Goal: Find specific page/section: Find specific page/section

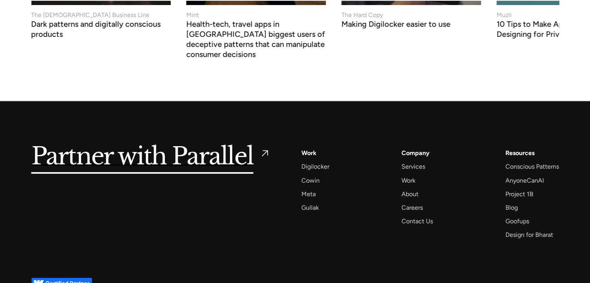
scroll to position [3033, 0]
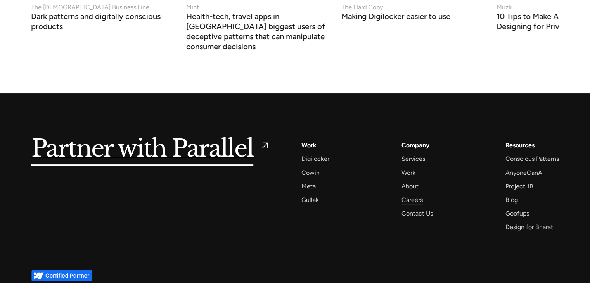
click at [414, 195] on div "Careers" at bounding box center [411, 200] width 21 height 10
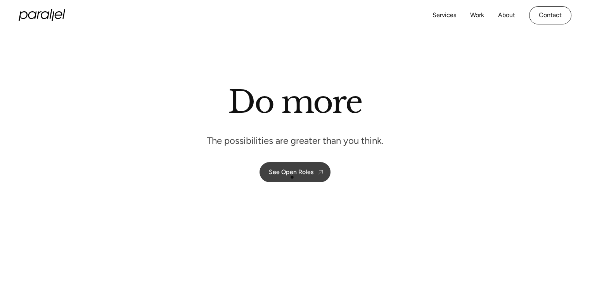
click at [292, 177] on link "See Open Roles" at bounding box center [294, 172] width 71 height 20
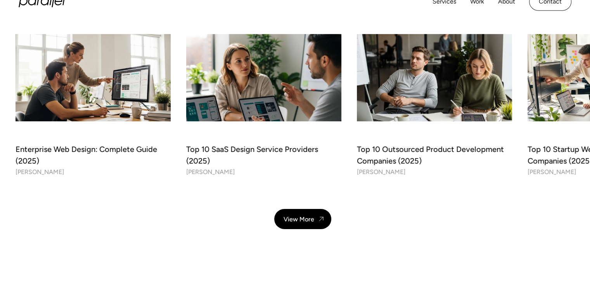
scroll to position [2823, 0]
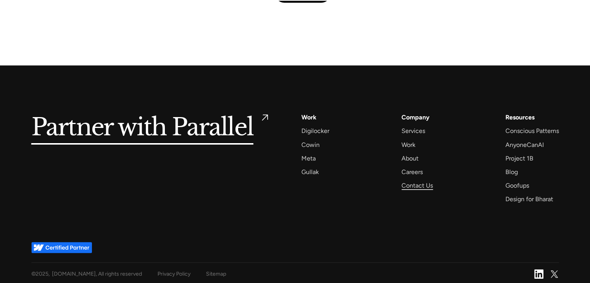
click at [420, 182] on div "Contact Us" at bounding box center [416, 185] width 31 height 10
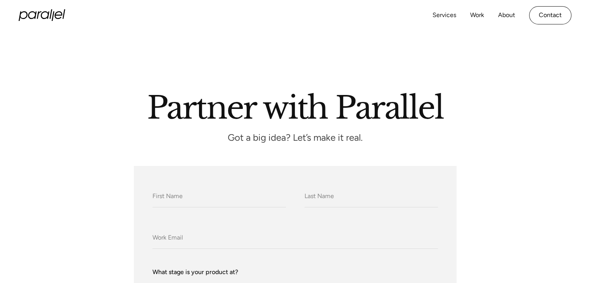
click at [523, 125] on div "Partner with Parallel Got a big idea? Let’s make it real." at bounding box center [295, 117] width 553 height 48
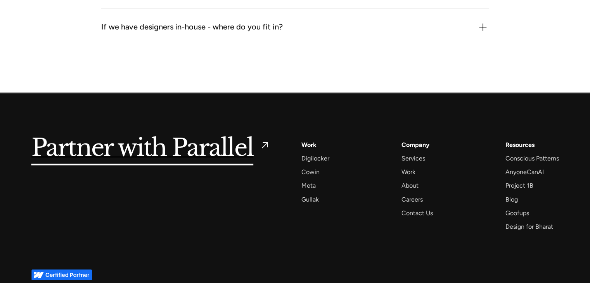
scroll to position [1046, 0]
